Goal: Find specific page/section: Locate a particular part of the current website

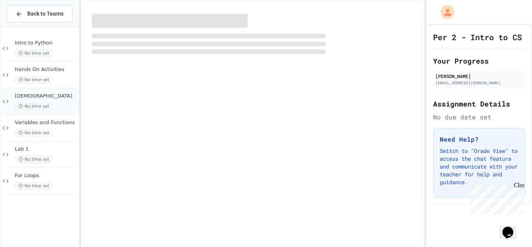
click at [53, 100] on div "[DEMOGRAPHIC_DATA] No time set" at bounding box center [46, 101] width 62 height 17
click at [50, 94] on span "[DEMOGRAPHIC_DATA]" at bounding box center [46, 96] width 62 height 7
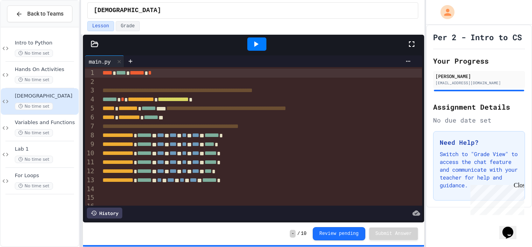
click at [265, 40] on div at bounding box center [257, 43] width 19 height 13
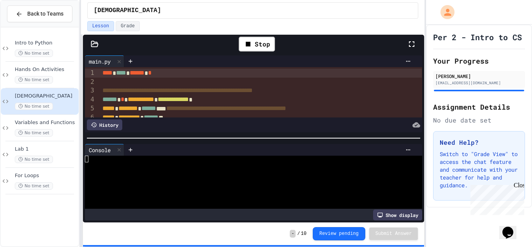
click at [410, 41] on icon at bounding box center [411, 43] width 5 height 5
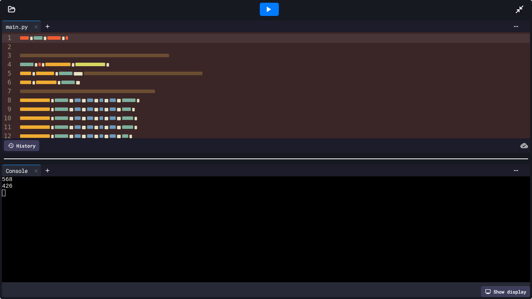
click at [15, 14] on div at bounding box center [266, 9] width 532 height 19
click at [10, 7] on icon at bounding box center [12, 9] width 8 height 8
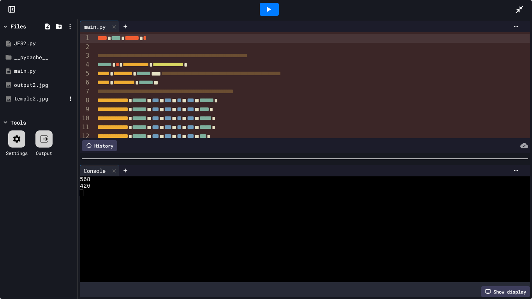
click at [30, 97] on div "temple2.jpg" at bounding box center [40, 99] width 52 height 8
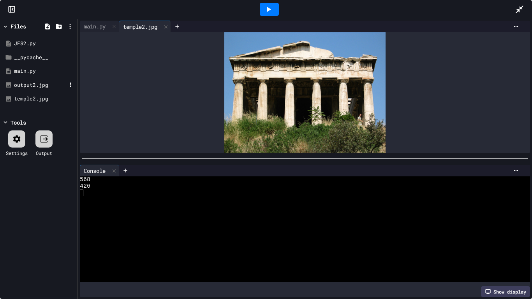
click at [29, 89] on div "output2.jpg" at bounding box center [39, 85] width 74 height 14
